Goal: Task Accomplishment & Management: Use online tool/utility

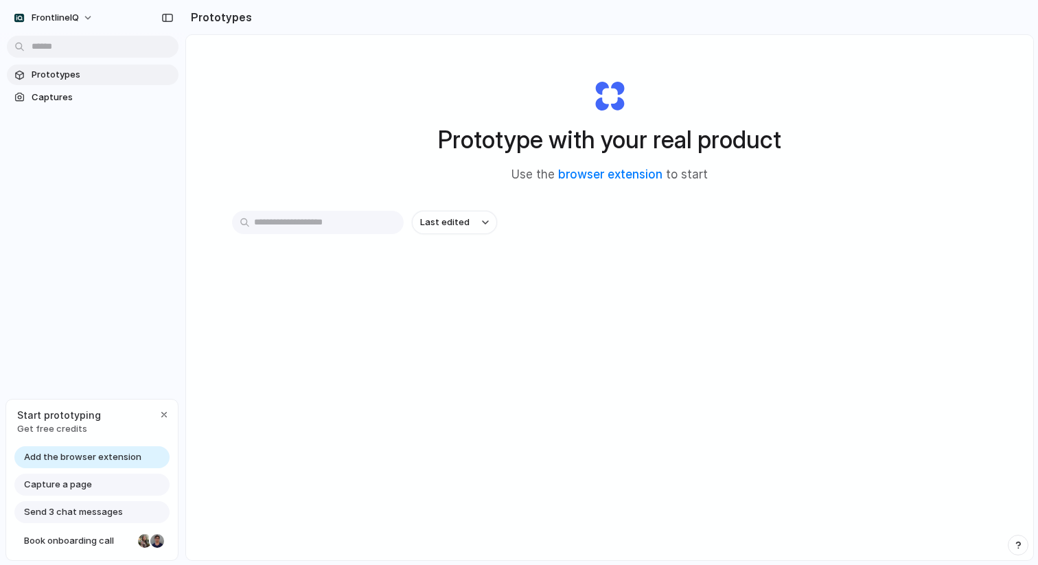
click at [104, 458] on span "Add the browser extension" at bounding box center [82, 457] width 117 height 14
click at [95, 456] on span "Add the browser extension" at bounding box center [82, 457] width 117 height 14
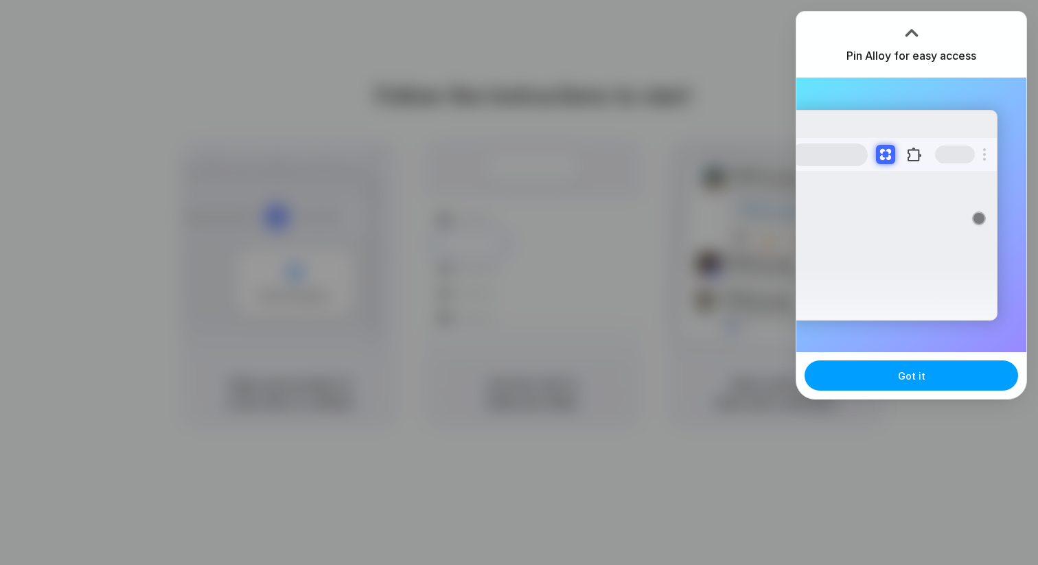
click at [916, 372] on span "Got it" at bounding box center [911, 376] width 27 height 14
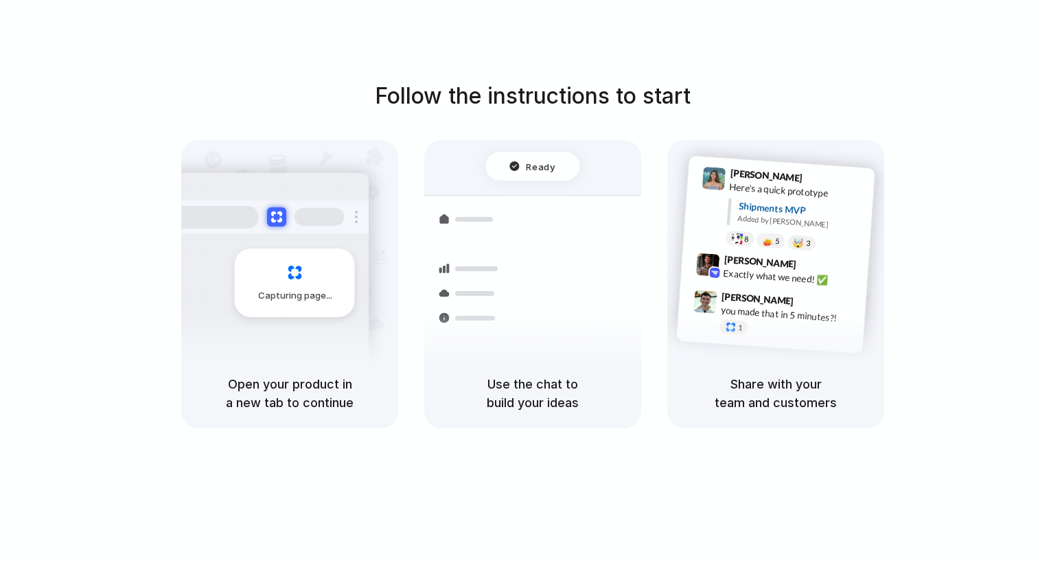
click at [55, 21] on div "Follow the instructions to start Capturing page Open your product in a new tab …" at bounding box center [532, 296] width 1065 height 592
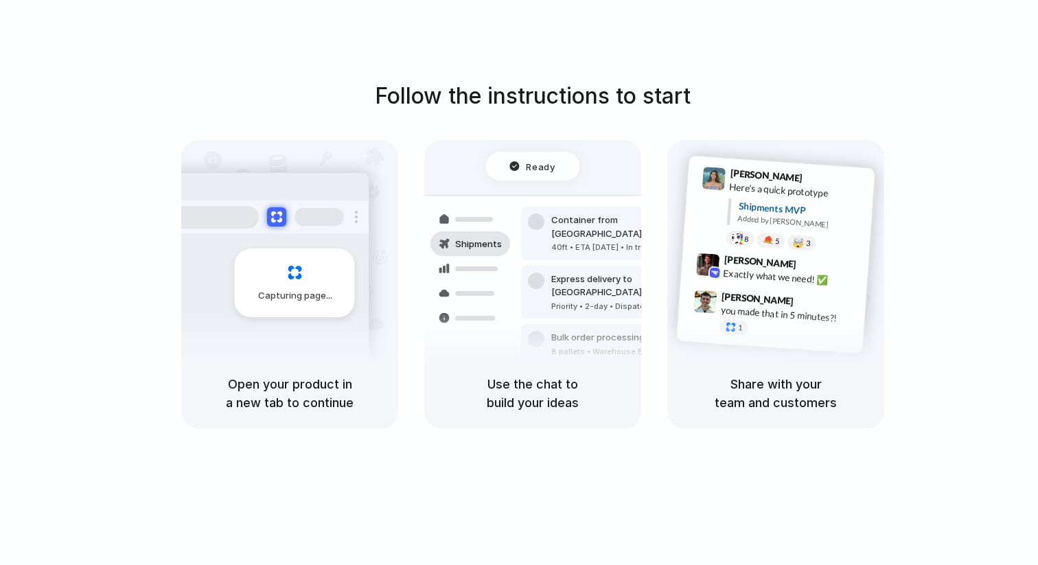
click at [85, 189] on div "Follow the instructions to start Capturing page Open your product in a new tab …" at bounding box center [533, 254] width 1038 height 349
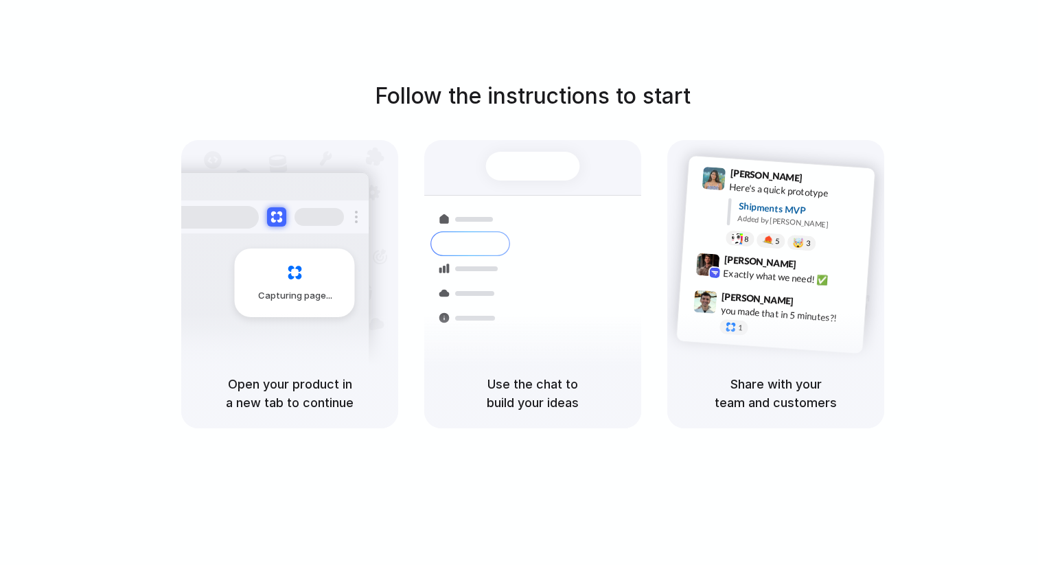
click at [108, 276] on div "Follow the instructions to start Capturing page Open your product in a new tab …" at bounding box center [533, 254] width 1038 height 349
